Goal: Find contact information: Find contact information

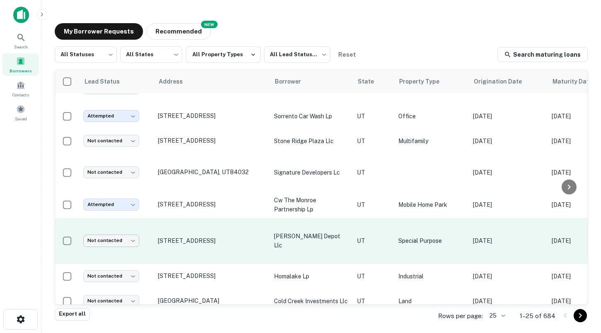
scroll to position [462, 0]
click at [121, 233] on body "Search Borrowers Contacts Saved My Borrower Requests NEW Recommended All Status…" at bounding box center [300, 166] width 601 height 333
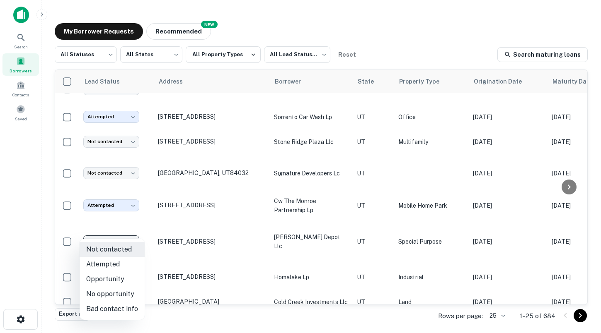
click at [118, 267] on li "Attempted" at bounding box center [112, 264] width 65 height 15
type input "*********"
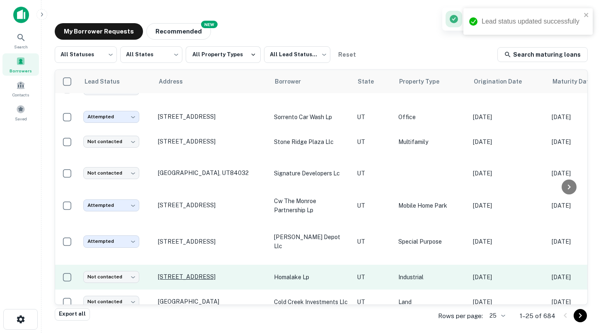
click at [217, 273] on p "[STREET_ADDRESS]" at bounding box center [212, 276] width 108 height 7
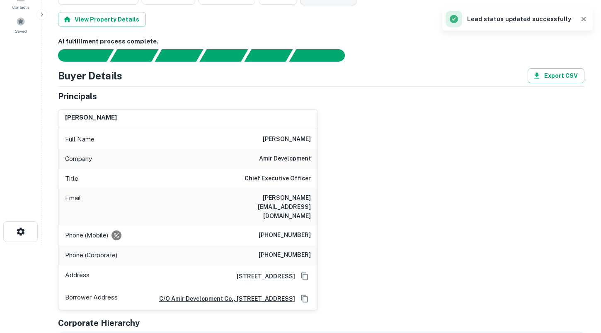
scroll to position [88, 0]
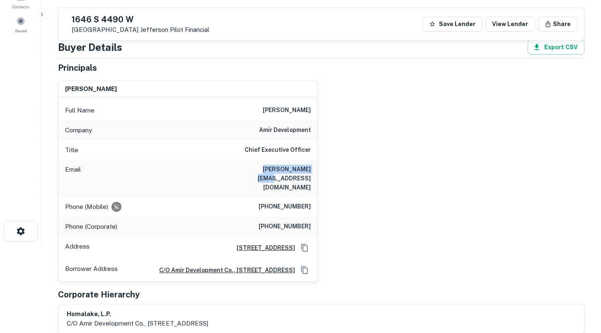
drag, startPoint x: 251, startPoint y: 169, endPoint x: 317, endPoint y: 168, distance: 66.3
click at [317, 168] on div "[PERSON_NAME] Full Name [PERSON_NAME] Company amir development Title Chief Exec…" at bounding box center [188, 181] width 260 height 201
copy h6 "[PERSON_NAME][EMAIL_ADDRESS][DOMAIN_NAME]"
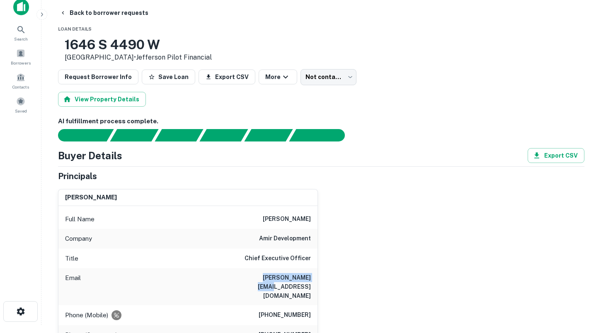
scroll to position [9, 0]
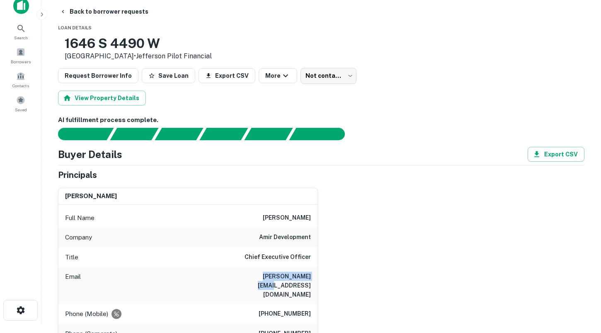
drag, startPoint x: 144, startPoint y: 57, endPoint x: 91, endPoint y: 41, distance: 55.2
click at [91, 41] on div "[STREET_ADDRESS] • Jefferson Pilot Financial" at bounding box center [138, 49] width 147 height 26
copy div "[STREET_ADDRESS]"
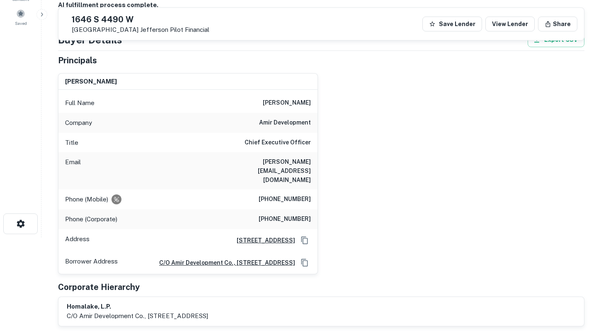
scroll to position [97, 0]
drag, startPoint x: 268, startPoint y: 181, endPoint x: 311, endPoint y: 181, distance: 43.1
click at [311, 189] on div "Phone (Mobile) [PHONE_NUMBER]" at bounding box center [187, 199] width 259 height 20
copy h6 "[PHONE_NUMBER]"
click at [284, 209] on div "Phone (Corporate) [PHONE_NUMBER]" at bounding box center [187, 219] width 259 height 20
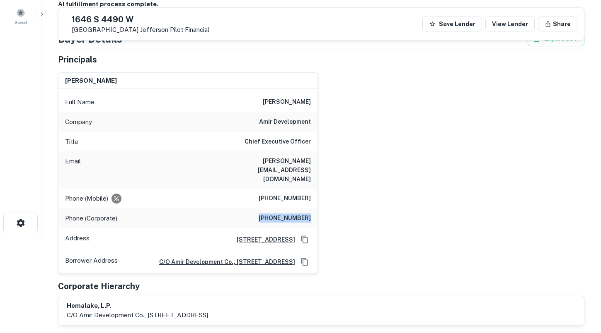
drag, startPoint x: 266, startPoint y: 201, endPoint x: 310, endPoint y: 201, distance: 44.3
click at [310, 209] on div "Phone (Corporate) [PHONE_NUMBER]" at bounding box center [187, 219] width 259 height 20
copy h6 "[PHONE_NUMBER]"
drag, startPoint x: 141, startPoint y: 31, endPoint x: 90, endPoint y: 17, distance: 52.4
click at [90, 17] on div "[STREET_ADDRESS] Jefferson Pilot Financial" at bounding box center [137, 23] width 144 height 19
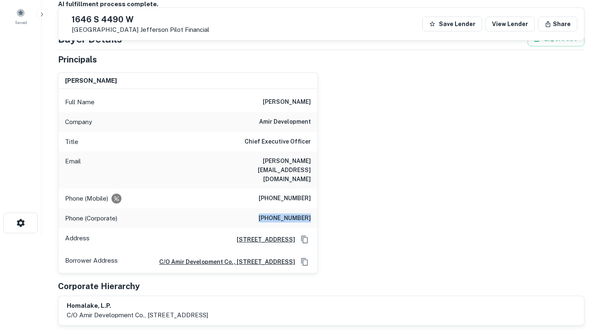
copy div "[STREET_ADDRESS]"
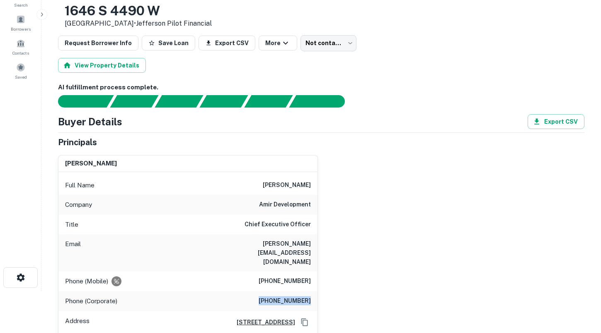
scroll to position [41, 0]
drag, startPoint x: 261, startPoint y: 184, endPoint x: 314, endPoint y: 184, distance: 52.2
click at [314, 184] on div "Full Name [PERSON_NAME]" at bounding box center [187, 186] width 259 height 20
copy h6 "[PERSON_NAME]"
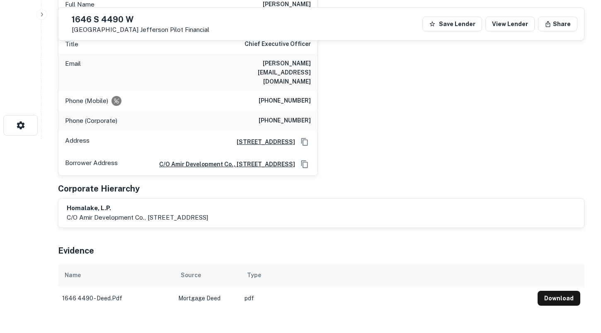
scroll to position [189, 0]
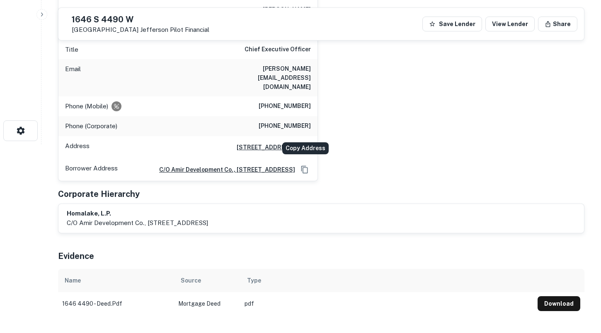
click at [304, 143] on icon "Copy Address" at bounding box center [304, 147] width 8 height 8
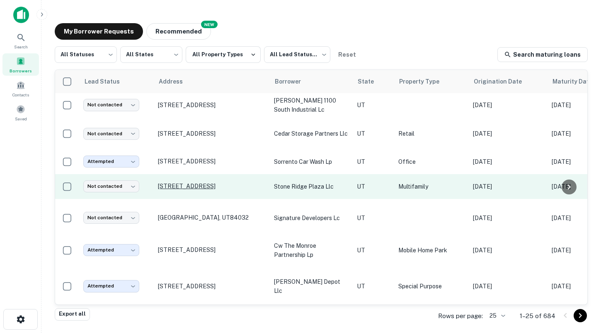
scroll to position [463, 0]
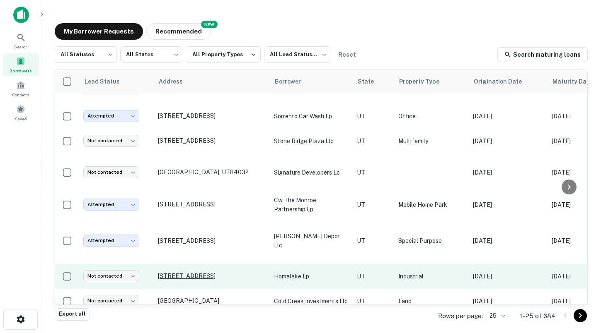
click at [198, 273] on p "[STREET_ADDRESS]" at bounding box center [212, 276] width 108 height 7
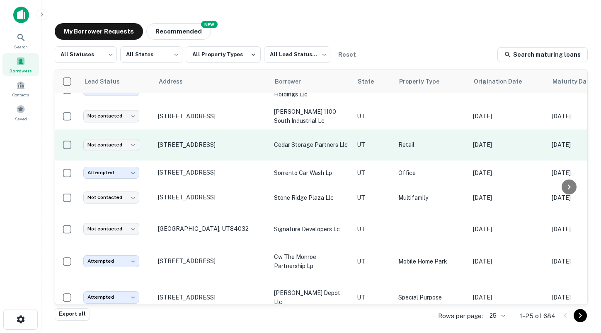
scroll to position [463, 0]
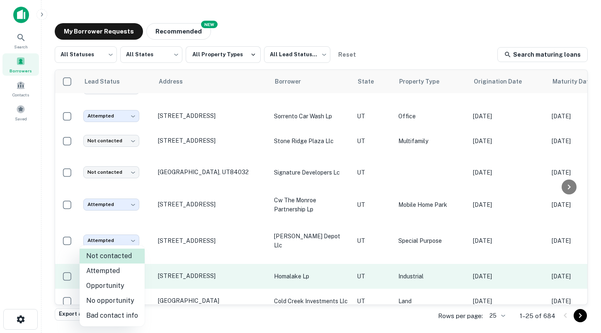
click at [128, 270] on body "Search Borrowers Contacts Saved My Borrower Requests NEW Recommended All Status…" at bounding box center [300, 166] width 601 height 333
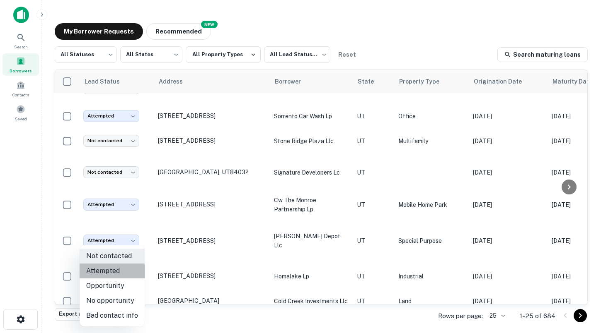
click at [123, 272] on li "Attempted" at bounding box center [112, 271] width 65 height 15
type input "*********"
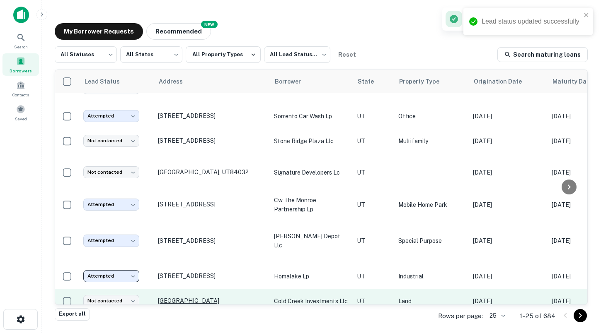
click at [174, 297] on p "[GEOGRAPHIC_DATA]" at bounding box center [212, 300] width 108 height 7
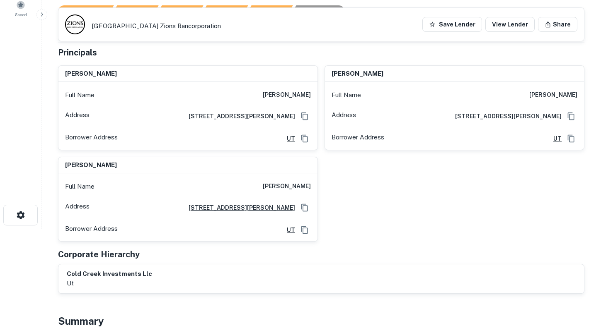
scroll to position [32, 0]
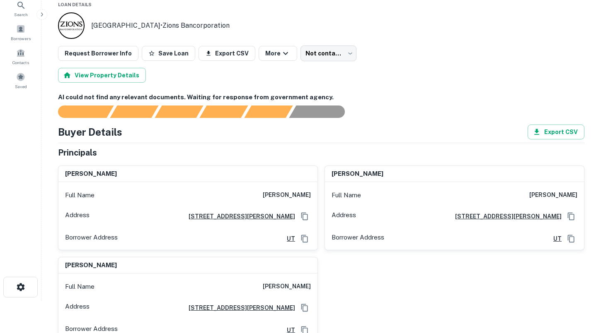
drag, startPoint x: 270, startPoint y: 193, endPoint x: 308, endPoint y: 193, distance: 37.7
click at [308, 193] on h6 "[PERSON_NAME]" at bounding box center [287, 196] width 48 height 10
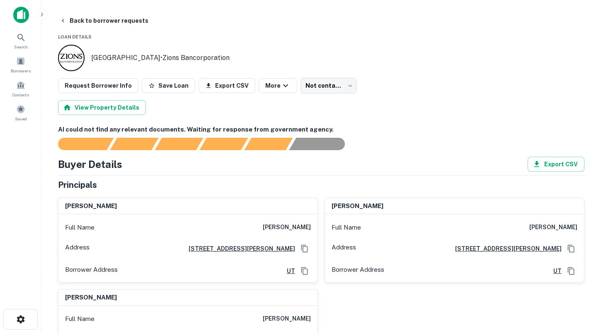
drag, startPoint x: 268, startPoint y: 227, endPoint x: 312, endPoint y: 227, distance: 43.9
click at [312, 227] on div "Full Name [PERSON_NAME]" at bounding box center [187, 228] width 259 height 20
copy h6 "[PERSON_NAME]"
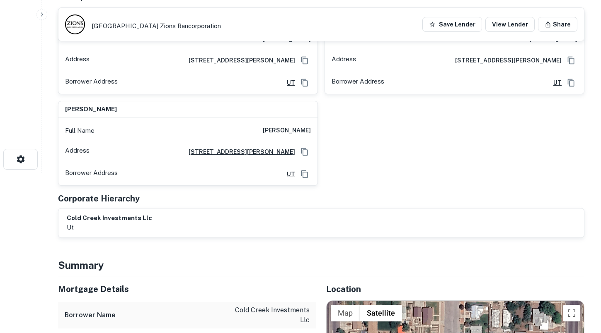
scroll to position [184, 0]
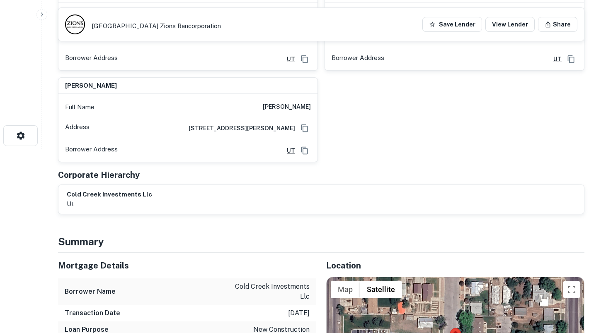
click at [350, 141] on div "[PERSON_NAME] Full Name [PERSON_NAME] Address [STREET_ADDRESS][GEOGRAPHIC_DATA]…" at bounding box center [317, 70] width 533 height 183
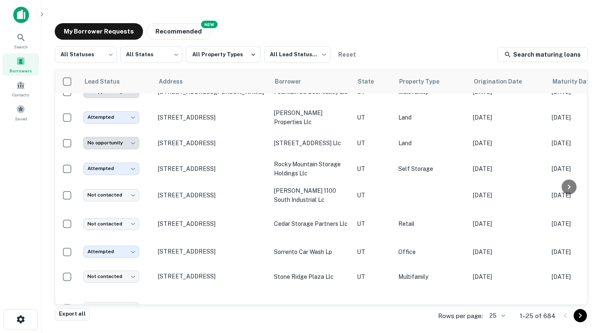
scroll to position [463, 0]
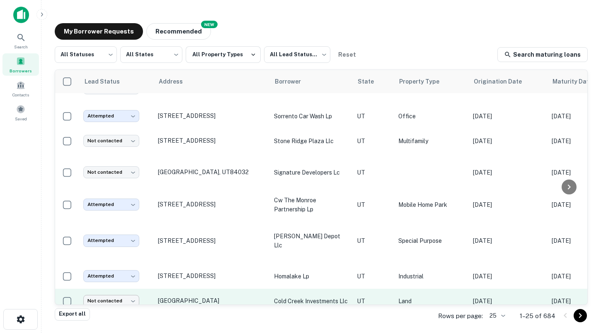
click at [119, 288] on body "Search Borrowers Contacts Saved My Borrower Requests NEW Recommended All Status…" at bounding box center [300, 166] width 601 height 333
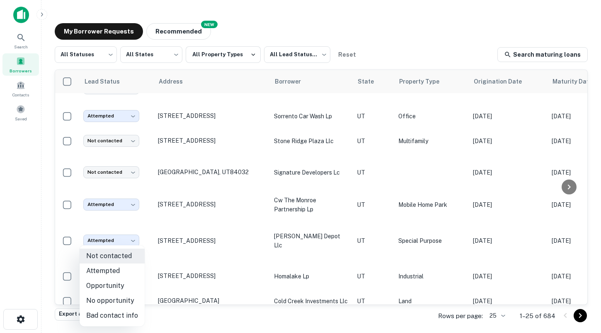
click at [114, 298] on li "No opportunity" at bounding box center [112, 301] width 65 height 15
type input "**********"
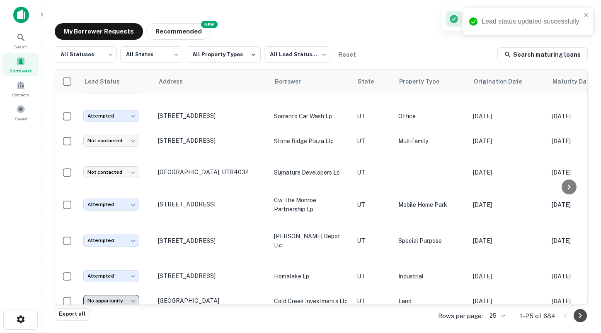
click at [578, 314] on icon "Go to next page" at bounding box center [580, 316] width 10 height 10
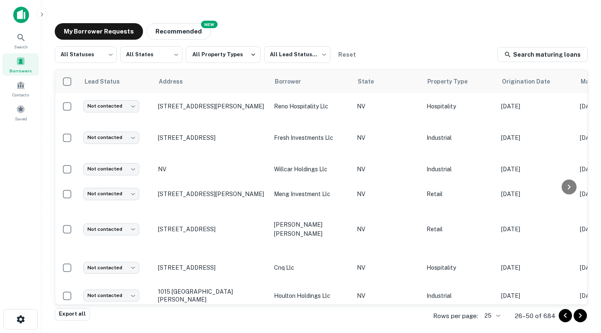
scroll to position [465, 0]
